Goal: Task Accomplishment & Management: Use online tool/utility

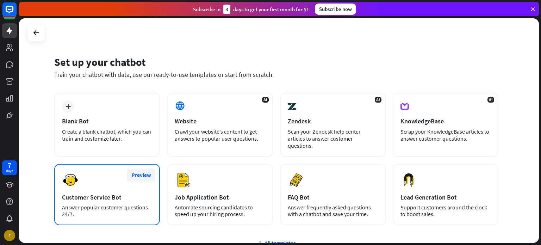
click at [133, 168] on button "Preview" at bounding box center [141, 174] width 28 height 13
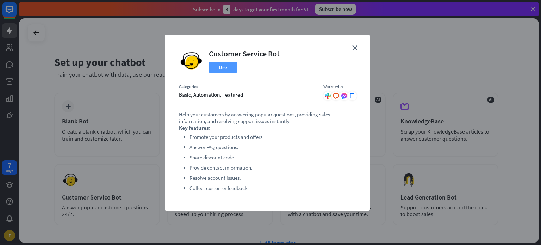
click at [228, 69] on button "Use" at bounding box center [223, 67] width 28 height 11
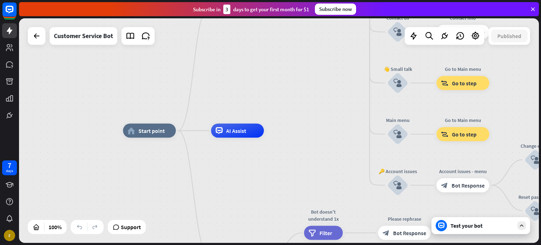
click at [513, 223] on div "Test your bot" at bounding box center [480, 225] width 99 height 17
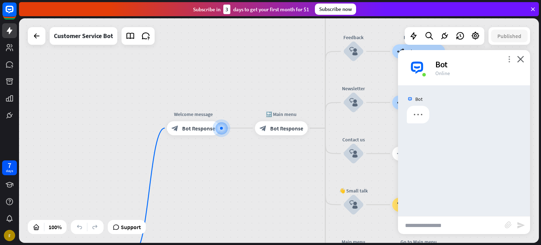
click at [508, 57] on icon "more_vert" at bounding box center [508, 59] width 7 height 7
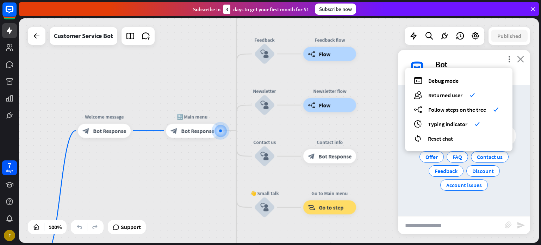
click at [518, 62] on icon "close" at bounding box center [520, 59] width 7 height 7
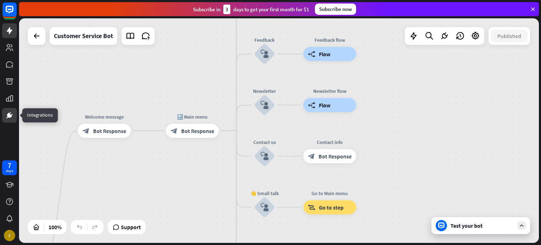
click at [14, 120] on link at bounding box center [9, 115] width 15 height 15
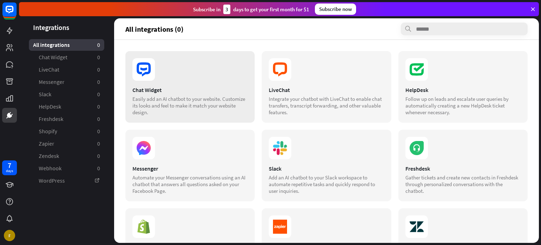
click at [208, 97] on div "Easily add an AI chatbot to your website. Customize its looks and feel to make …" at bounding box center [189, 105] width 115 height 20
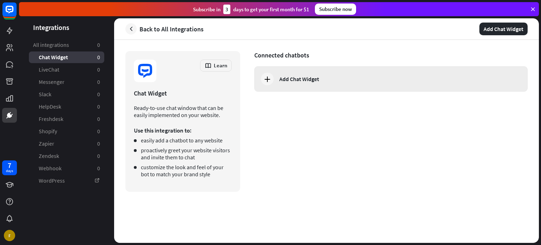
click at [266, 80] on icon at bounding box center [267, 79] width 8 height 8
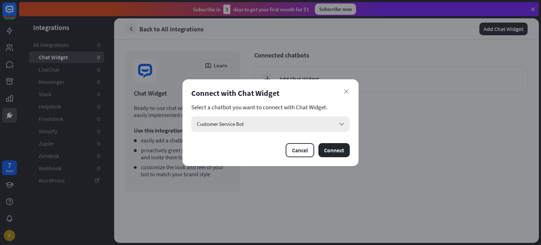
click at [303, 126] on div "Customer Service Bot arrow_down" at bounding box center [270, 123] width 158 height 15
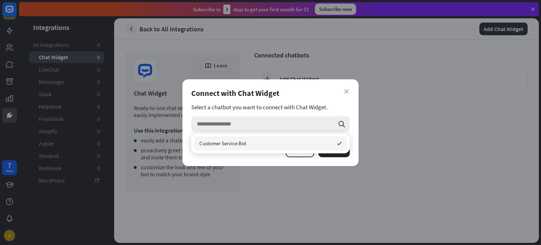
click at [303, 126] on input "search" at bounding box center [265, 123] width 137 height 15
click at [337, 117] on div "search" at bounding box center [270, 123] width 158 height 15
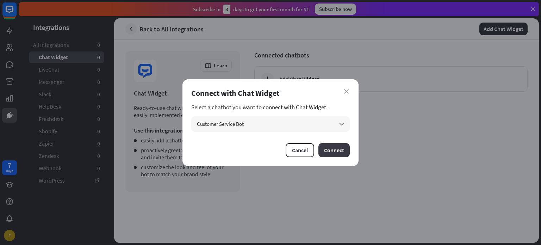
click at [320, 149] on button "Connect" at bounding box center [333, 150] width 31 height 14
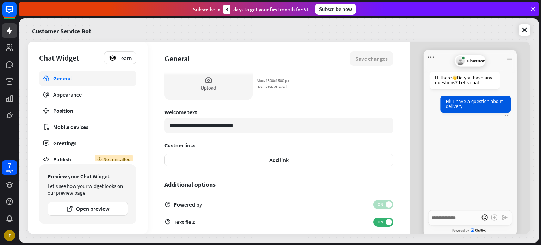
scroll to position [219, 0]
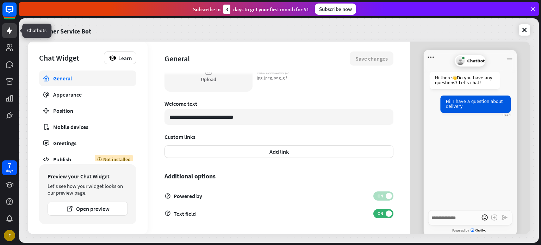
click at [10, 29] on icon at bounding box center [10, 30] width 6 height 7
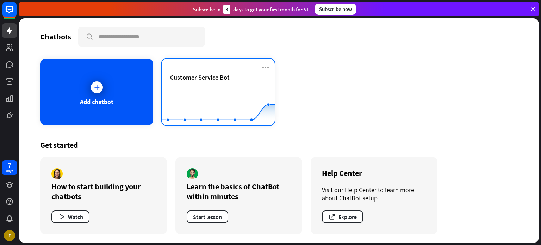
click at [260, 64] on div "Customer Service Bot Created with Highcharts 10.1.0 0 1 2" at bounding box center [218, 91] width 113 height 67
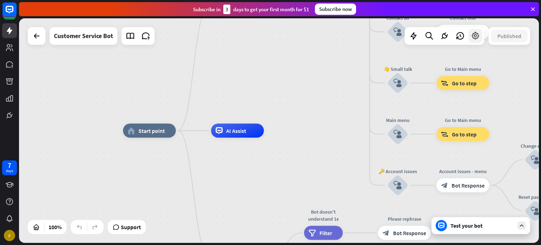
click at [479, 36] on icon at bounding box center [475, 35] width 9 height 9
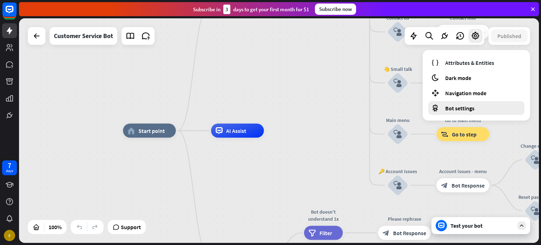
click at [498, 108] on div "Bot settings" at bounding box center [476, 108] width 96 height 14
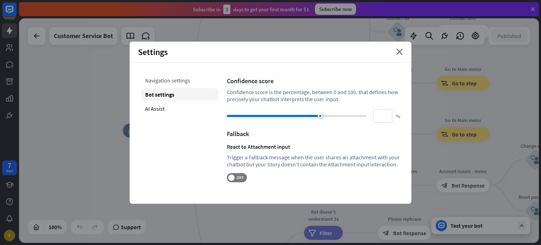
click at [182, 80] on div "Navigation settings" at bounding box center [179, 80] width 77 height 13
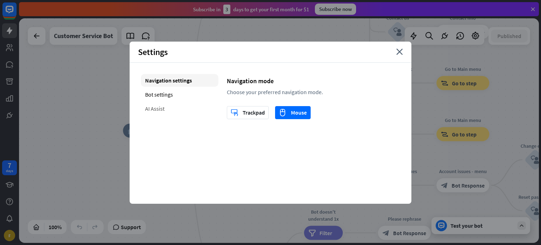
click at [175, 104] on div "AI Assist" at bounding box center [179, 108] width 77 height 13
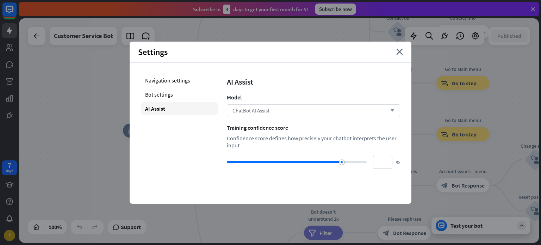
click at [390, 107] on div "ChatBot AI Assist arrow_down" at bounding box center [313, 110] width 173 height 13
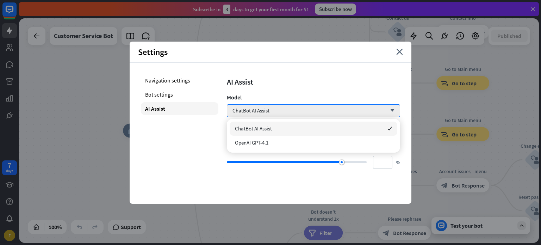
click at [389, 101] on div "AI Assist Model ChatBot AI Assist arrow_down Training confidence score Confiden…" at bounding box center [313, 121] width 173 height 95
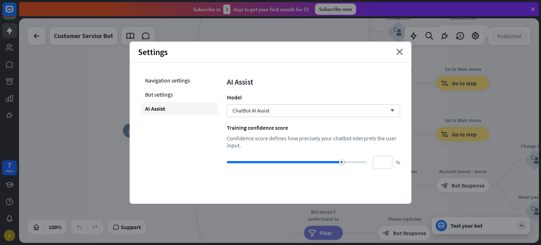
click at [398, 46] on div "Settings close" at bounding box center [271, 52] width 282 height 21
click at [398, 49] on icon "close" at bounding box center [399, 52] width 7 height 6
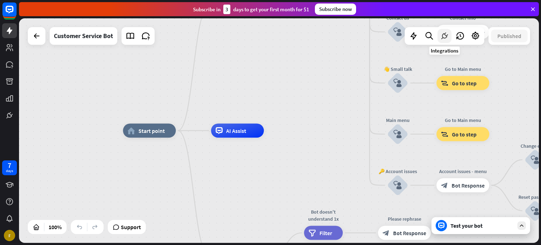
click at [447, 39] on icon at bounding box center [444, 35] width 9 height 9
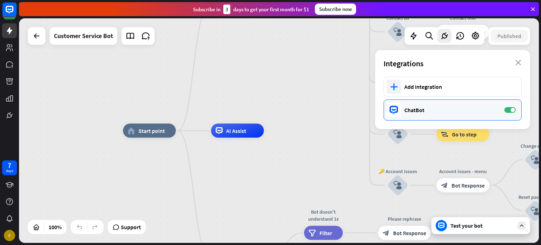
click at [442, 117] on div "ChatBot ON" at bounding box center [452, 109] width 138 height 21
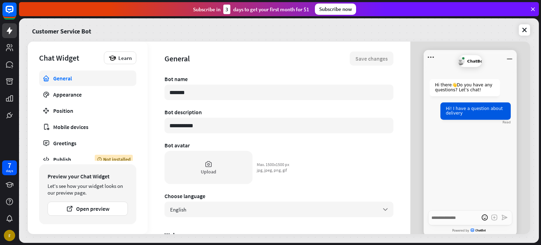
type textarea "*"
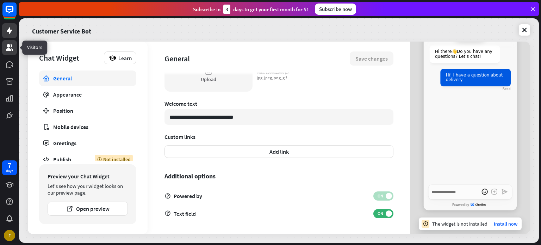
click at [3, 52] on link at bounding box center [9, 47] width 15 height 15
